Goal: Transaction & Acquisition: Purchase product/service

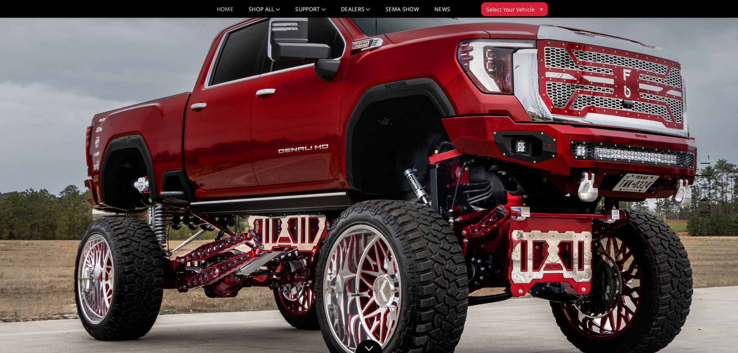
scroll to position [78, 0]
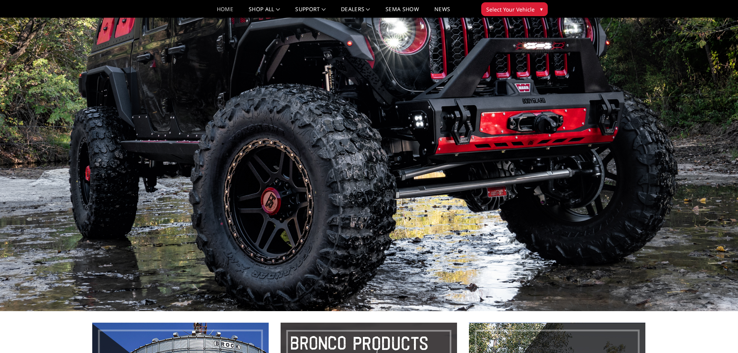
click at [526, 9] on span "Select Your Vehicle" at bounding box center [510, 9] width 48 height 8
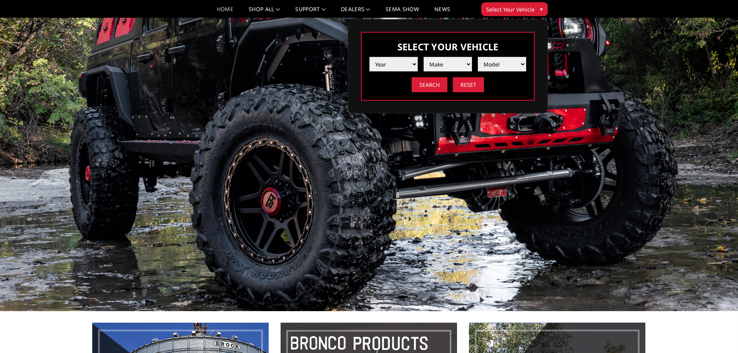
click at [370, 57] on select "Year [DATE] 2024 2023 2022 2021 2020 2019 2018 2017 2016 2015 2014 2013 2012 20…" at bounding box center [394, 64] width 48 height 15
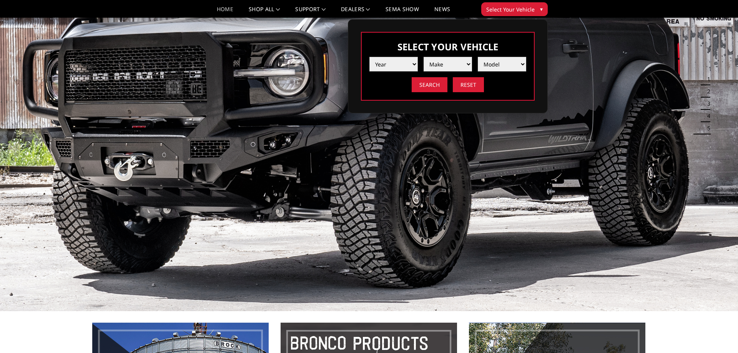
select select "yr_2015"
click option "2015" at bounding box center [0, 0] width 0 height 0
click at [424, 57] on select "Make Chevrolet Ford GMC Ram Toyota" at bounding box center [448, 64] width 48 height 15
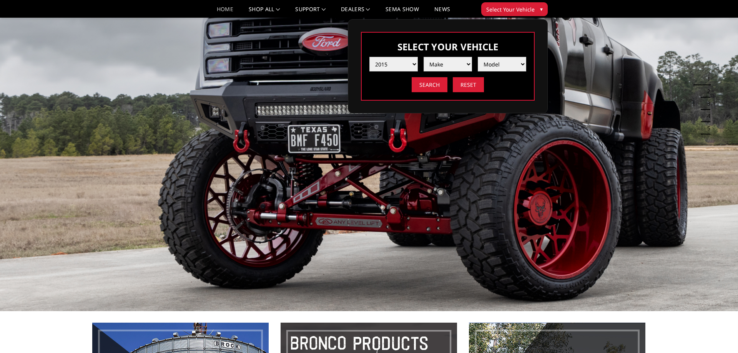
select select "mk_ford"
click option "Ford" at bounding box center [0, 0] width 0 height 0
click at [478, 57] on select "Model F150 F250 / F350 F450 F550" at bounding box center [502, 64] width 48 height 15
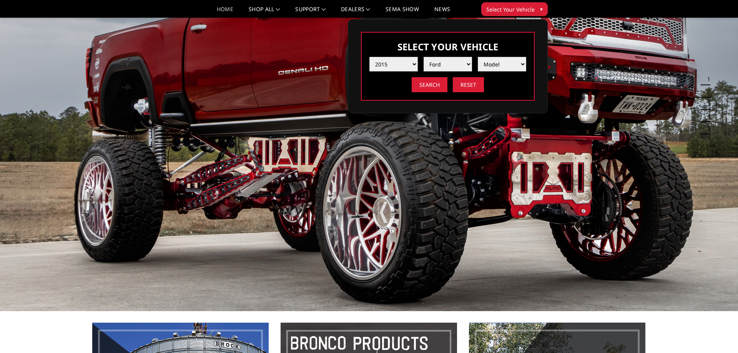
select select "md_f150"
click option "F150" at bounding box center [0, 0] width 0 height 0
click at [433, 82] on input "Search" at bounding box center [430, 84] width 36 height 15
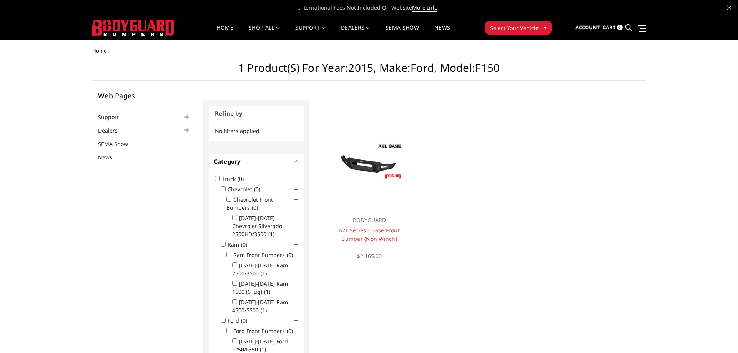
click at [488, 32] on button "Select Your Vehicle ▾" at bounding box center [518, 28] width 67 height 14
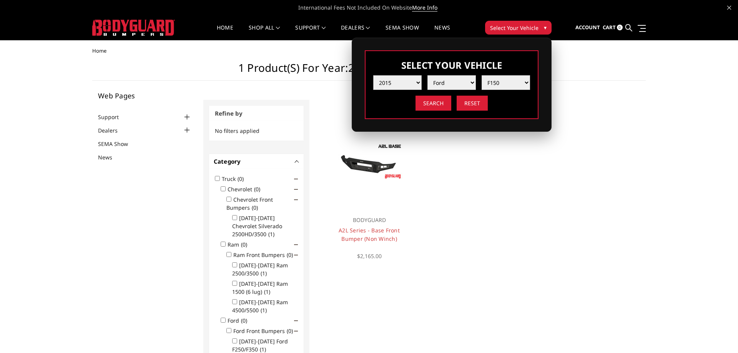
click at [373, 75] on select "Year [DATE] 2024 2023 2022 2021 2020 2019 2018 2017 2016 2015 2014 2013 2012 20…" at bounding box center [397, 82] width 48 height 15
select select "yr_2020"
click option "2020" at bounding box center [0, 0] width 0 height 0
select select "-1"
click at [426, 100] on input "Search" at bounding box center [434, 103] width 36 height 15
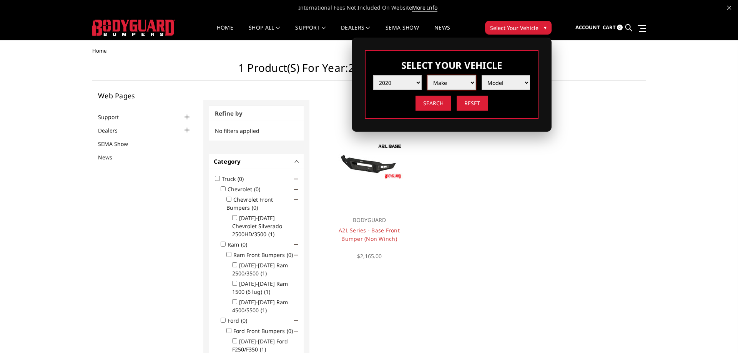
click at [428, 75] on select "Make Chevrolet Ford GMC Nissan Ram Toyota" at bounding box center [452, 82] width 48 height 15
select select "mk_toyota"
click option "Toyota" at bounding box center [0, 0] width 0 height 0
click at [482, 75] on select "Model Tacoma Tundra" at bounding box center [506, 82] width 48 height 15
select select "md_tundra"
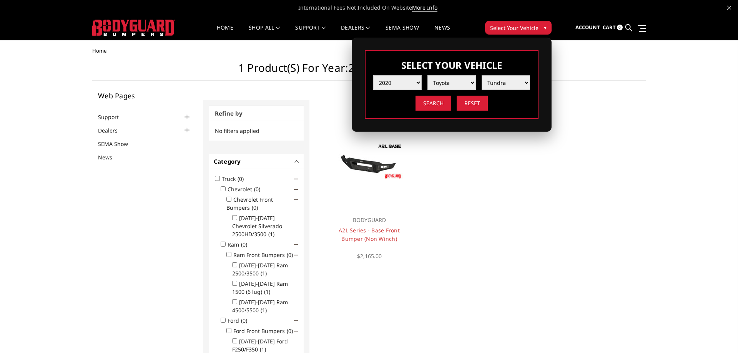
click option "Tundra" at bounding box center [0, 0] width 0 height 0
click at [438, 106] on input "Search" at bounding box center [434, 103] width 36 height 15
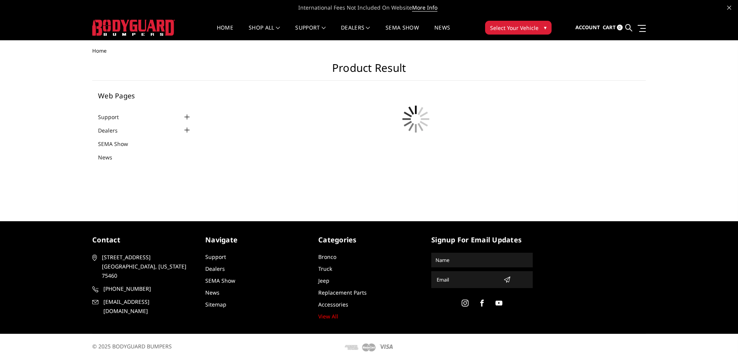
scroll to position [7, 0]
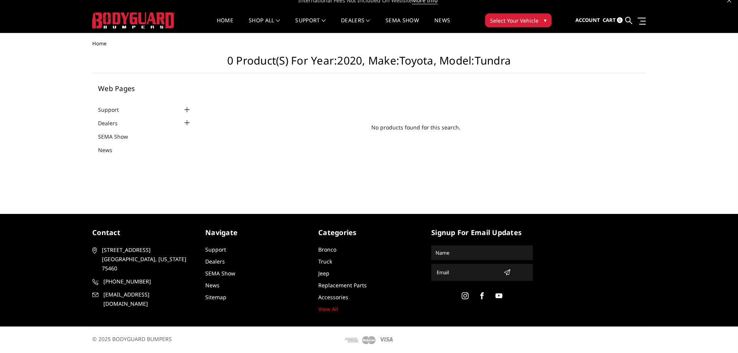
click at [502, 13] on div "Home shop all Bronco 2021-2025 Bronco Front 2021-2025 Bronco Rear 2021-2025 Bro…" at bounding box center [368, 20] width 365 height 25
